Goal: Task Accomplishment & Management: Use online tool/utility

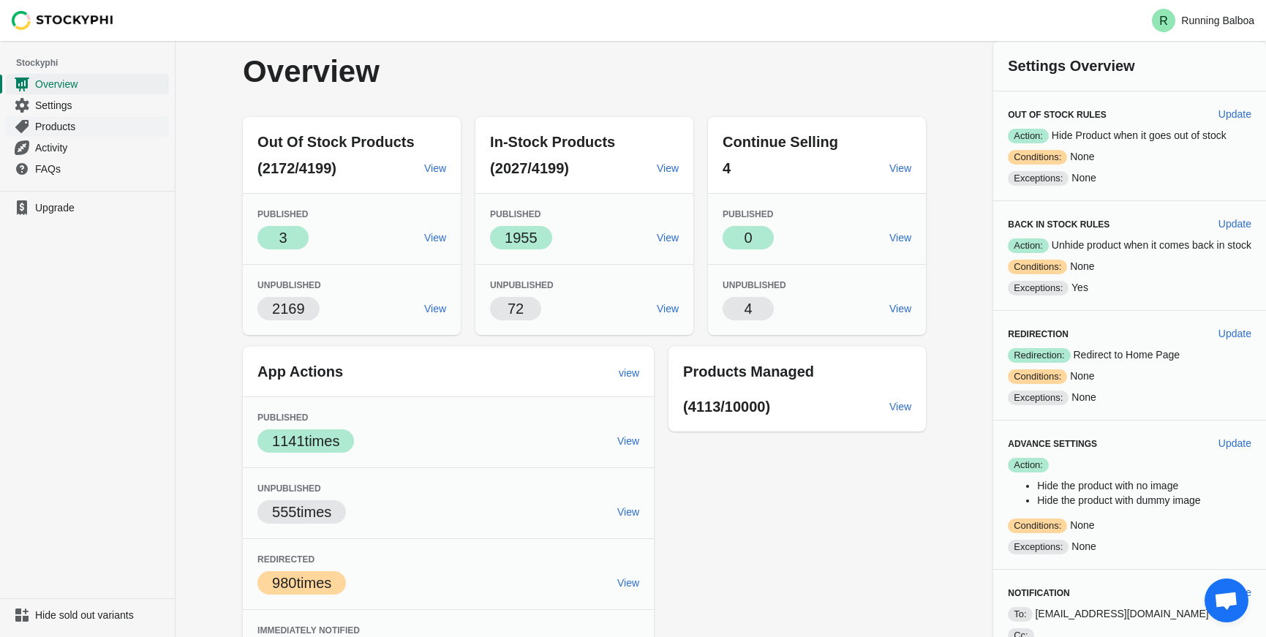
click at [80, 126] on span "Products" at bounding box center [100, 126] width 131 height 15
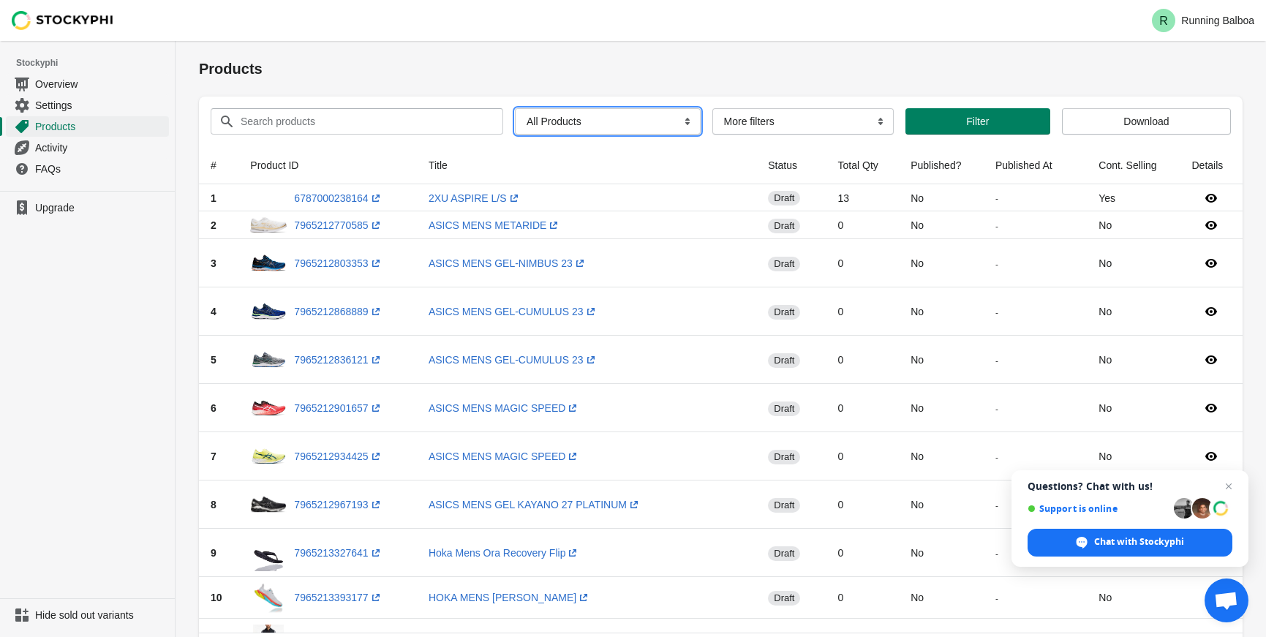
click at [651, 120] on select "All Products InStock InStock Published InStock Un-Published OOS OOS Published O…" at bounding box center [608, 121] width 186 height 26
select select "instock_has_no_image"
click at [515, 108] on select "All Products InStock InStock Published InStock Un-Published OOS OOS Published O…" at bounding box center [608, 121] width 186 height 26
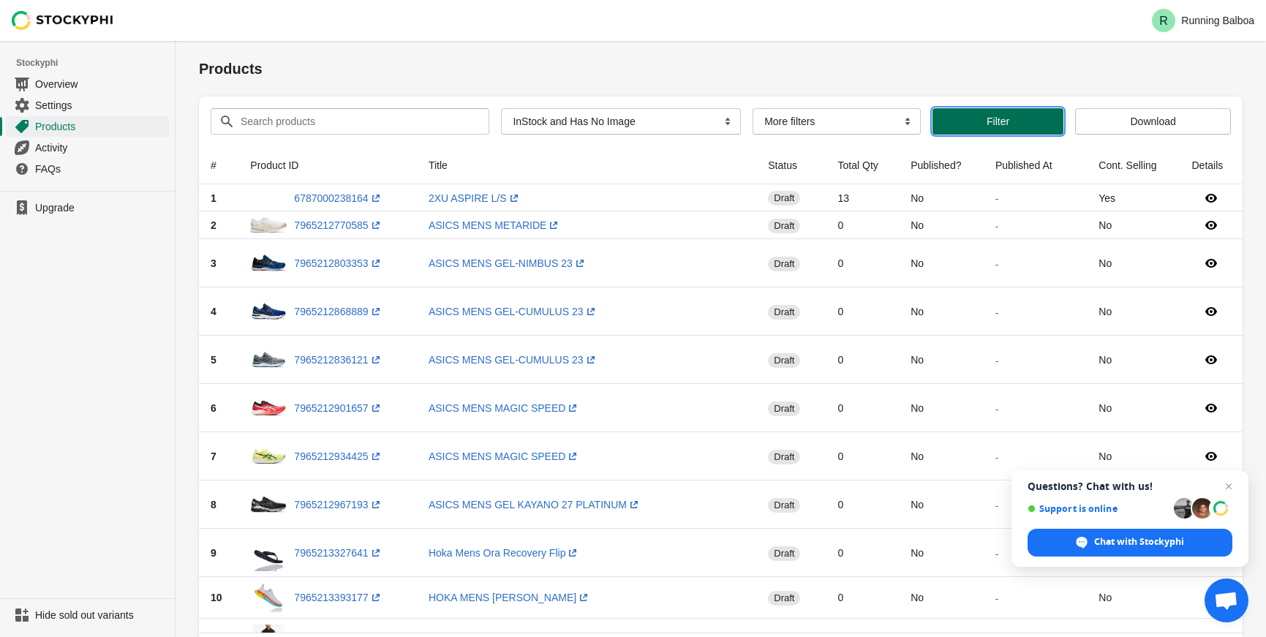
click at [965, 120] on span "Filter" at bounding box center [998, 122] width 108 height 12
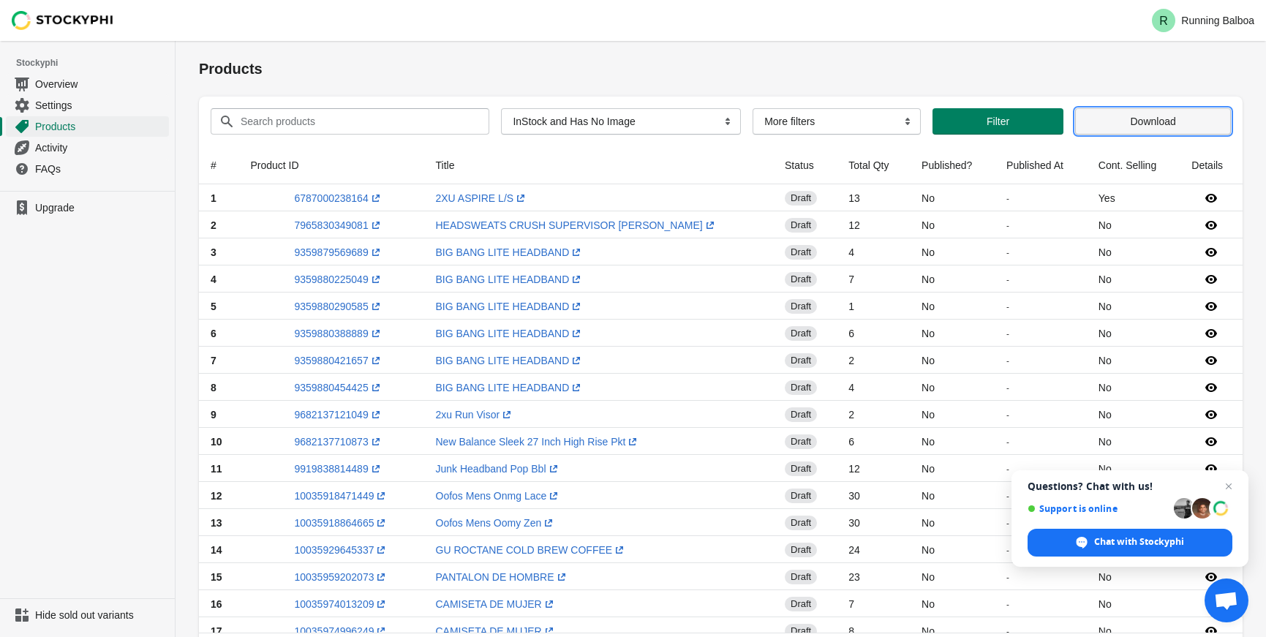
click at [1188, 118] on span "Download" at bounding box center [1152, 122] width 131 height 12
click at [684, 64] on h1 "Products" at bounding box center [720, 68] width 1043 height 20
